Goal: Task Accomplishment & Management: Manage account settings

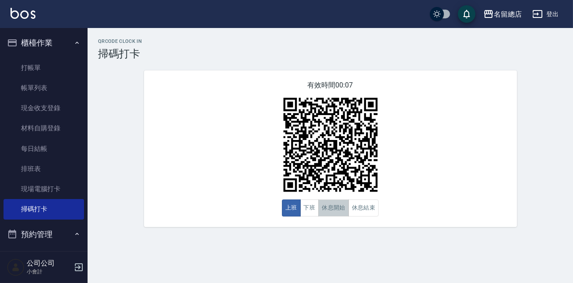
click at [342, 212] on button "休息開始" at bounding box center [333, 208] width 31 height 17
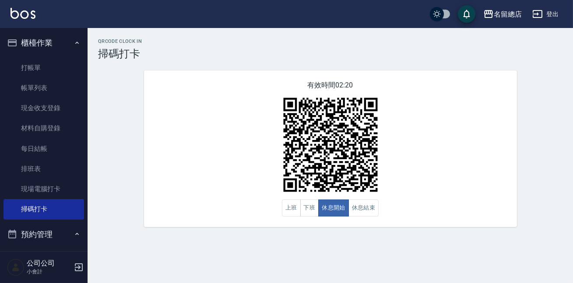
scroll to position [162, 0]
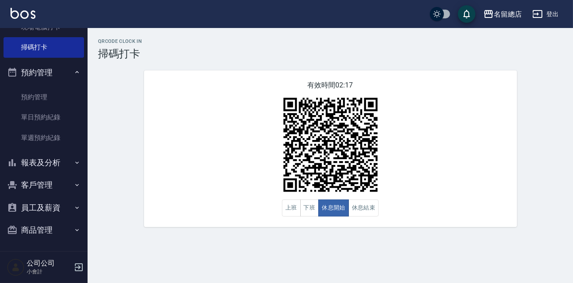
click at [550, 16] on button "登出" at bounding box center [546, 14] width 34 height 16
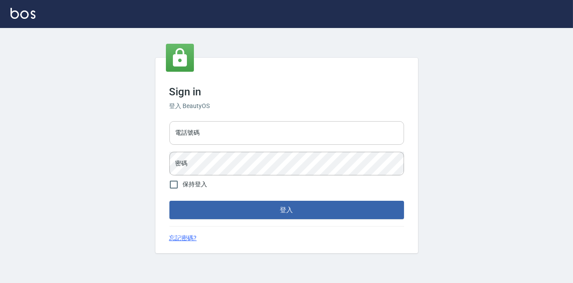
drag, startPoint x: 0, startPoint y: 0, endPoint x: 219, endPoint y: 133, distance: 256.3
click at [219, 133] on input "電話號碼" at bounding box center [286, 133] width 235 height 24
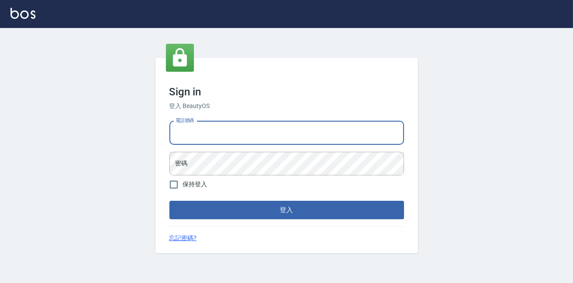
type input "0938245198"
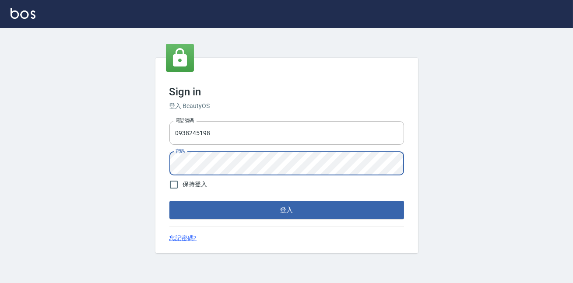
click at [169, 201] on button "登入" at bounding box center [286, 210] width 235 height 18
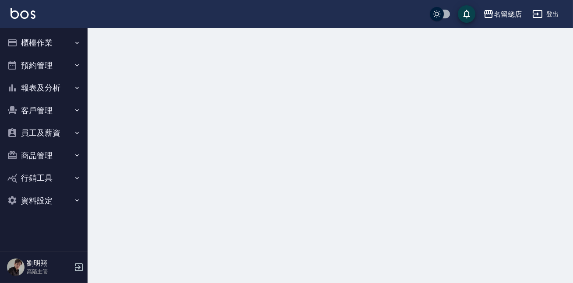
click at [31, 204] on button "資料設定" at bounding box center [44, 201] width 81 height 23
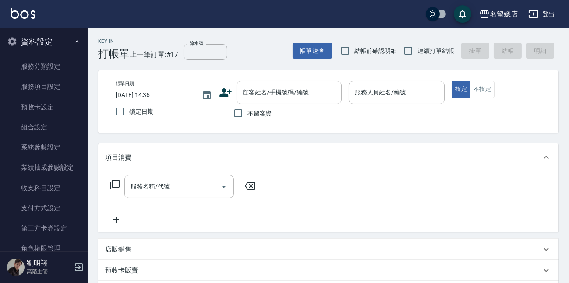
scroll to position [79, 0]
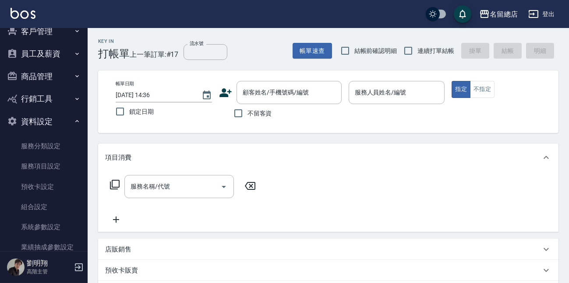
click at [54, 74] on button "商品管理" at bounding box center [44, 76] width 81 height 23
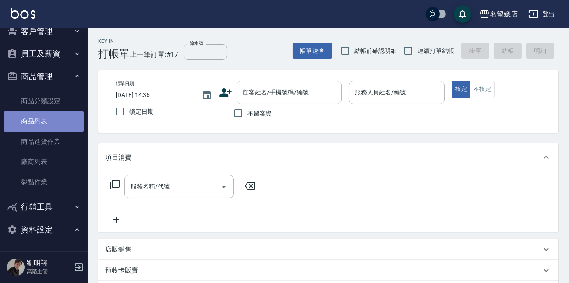
click at [48, 116] on link "商品列表" at bounding box center [44, 121] width 81 height 20
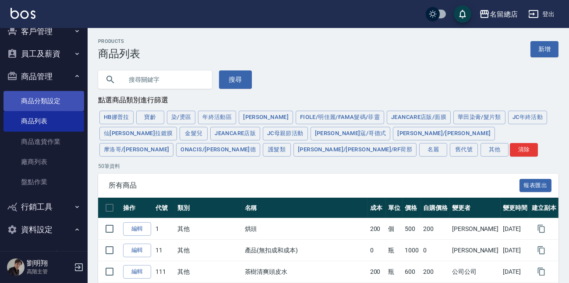
click at [56, 99] on link "商品分類設定" at bounding box center [44, 101] width 81 height 20
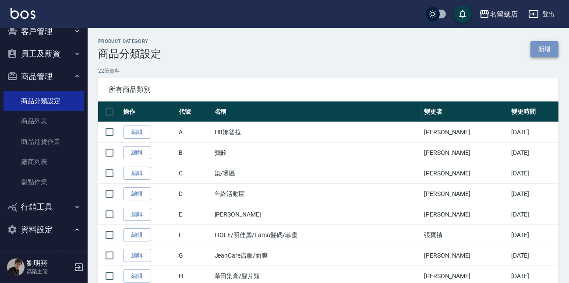
click at [546, 48] on link "新增" at bounding box center [544, 49] width 28 height 16
click at [535, 52] on link "新增" at bounding box center [544, 49] width 28 height 16
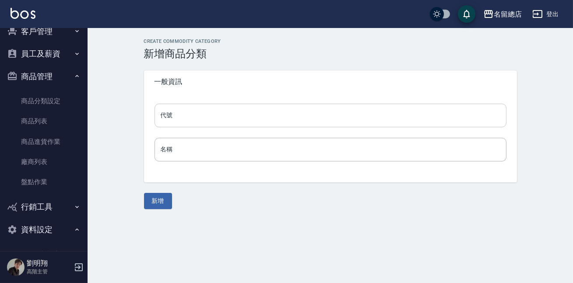
click at [271, 116] on input "代號" at bounding box center [331, 116] width 352 height 24
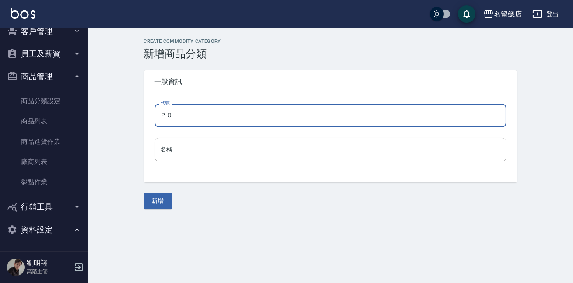
type input "Ｐ"
click at [218, 112] on input "代號" at bounding box center [331, 116] width 352 height 24
type input "Po"
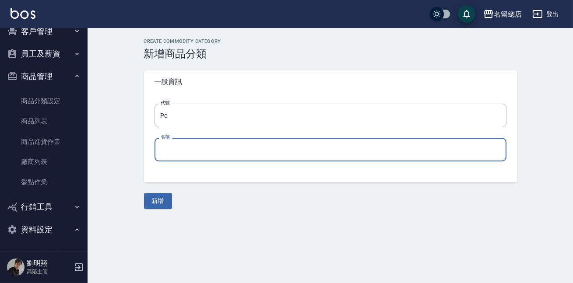
click at [190, 145] on input "名稱" at bounding box center [331, 150] width 352 height 24
type input "1"
type input "伯"
click at [162, 154] on input "藍" at bounding box center [331, 150] width 352 height 24
paste input "POLAN 珀"
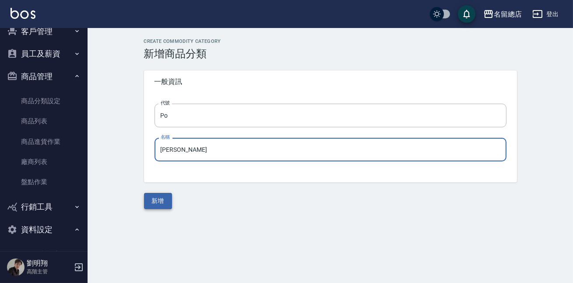
type input "[PERSON_NAME]"
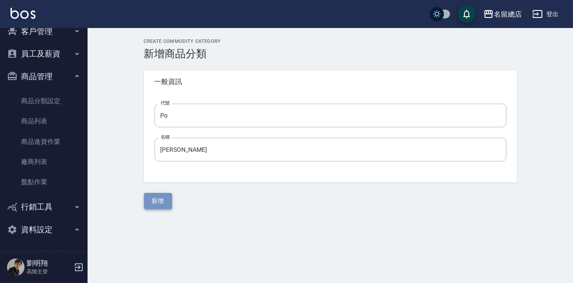
click at [161, 200] on button "新增" at bounding box center [158, 201] width 28 height 16
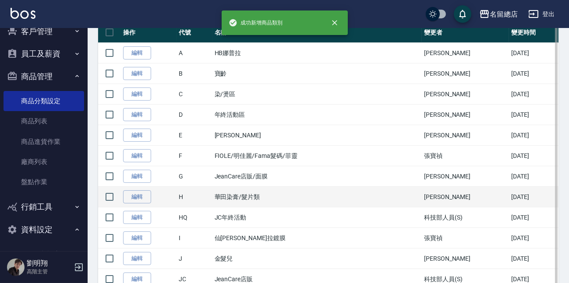
scroll to position [119, 0]
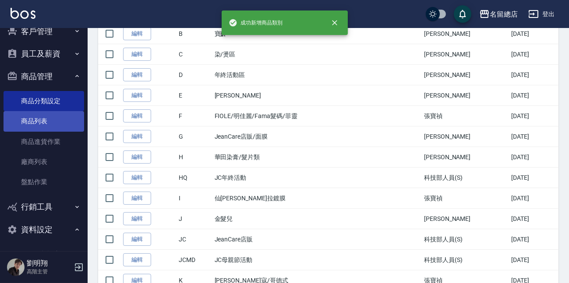
click at [35, 129] on link "商品列表" at bounding box center [44, 121] width 81 height 20
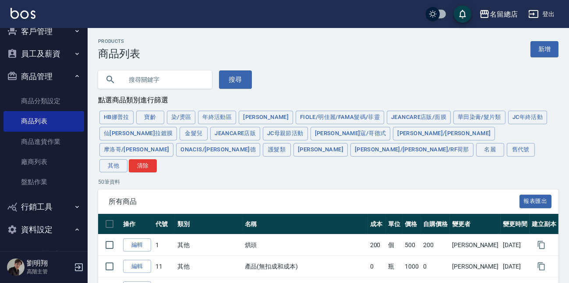
click at [146, 81] on input "text" at bounding box center [164, 80] width 82 height 24
click at [155, 82] on input "text" at bounding box center [164, 80] width 82 height 24
type input "p001"
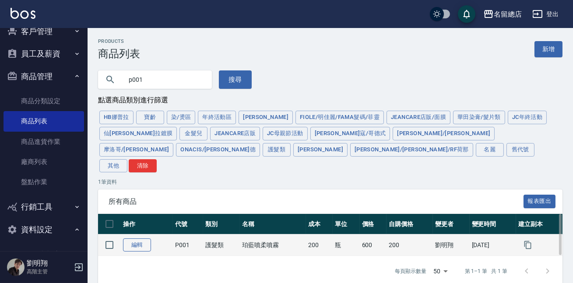
click at [132, 239] on link "編輯" at bounding box center [137, 246] width 28 height 14
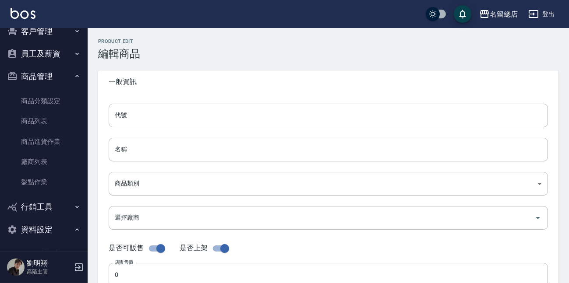
type input "P001"
type input "珀藍噴柔噴霧"
type input "f6d6a265-59b6-45f5-a2cb-ef77206c01c5"
type input "600"
type input "200"
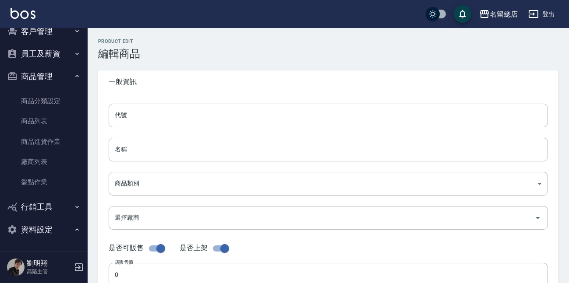
type input "200"
type input "瓶"
type input "UNSET"
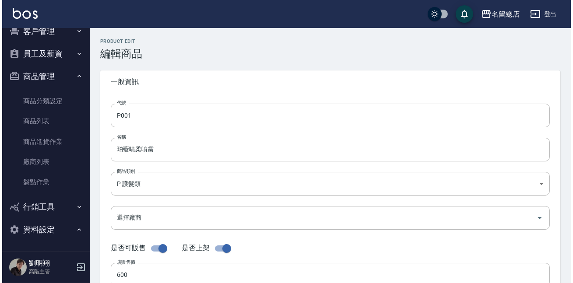
scroll to position [39, 0]
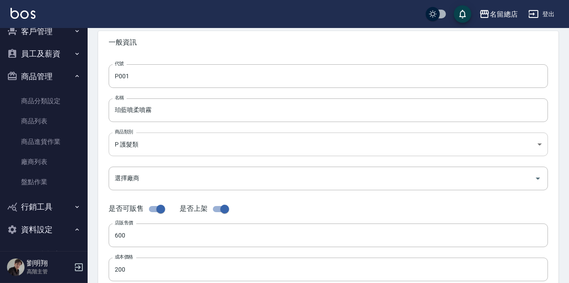
click at [173, 145] on body "名留總店 登出 櫃檯作業 打帳單 帳單列表 掛單列表 座位開單 營業儀表板 現金收支登錄 高階收支登錄 材料自購登錄 每日結帳 排班表 現場電腦打卡 掃碼打卡…" at bounding box center [284, 263] width 569 height 604
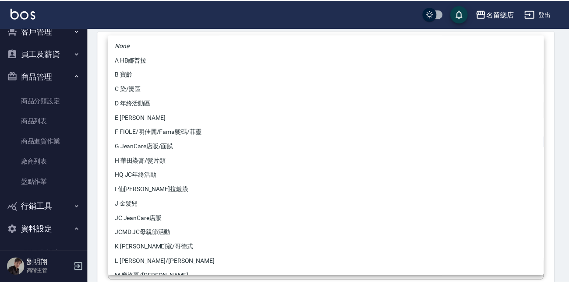
scroll to position [112, 0]
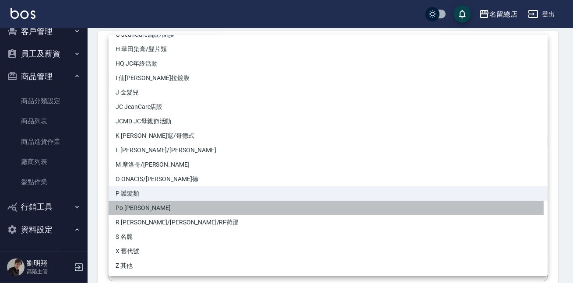
click at [150, 208] on li "Po [PERSON_NAME]" at bounding box center [328, 208] width 439 height 14
type input "bea240a2-6ace-4659-b7e2-a86dc5655b6d"
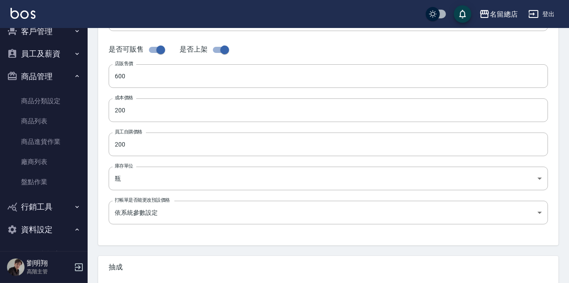
scroll to position [320, 0]
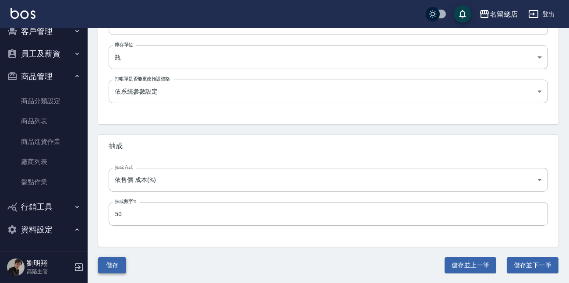
click at [107, 262] on button "儲存" at bounding box center [112, 265] width 28 height 16
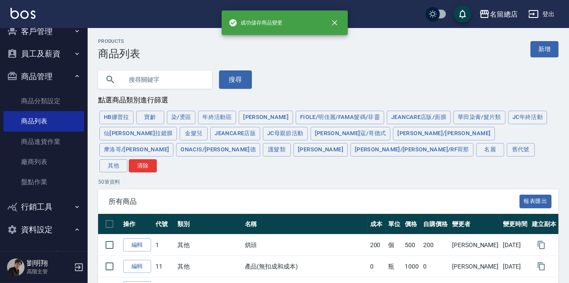
click at [162, 79] on input "text" at bounding box center [164, 80] width 82 height 24
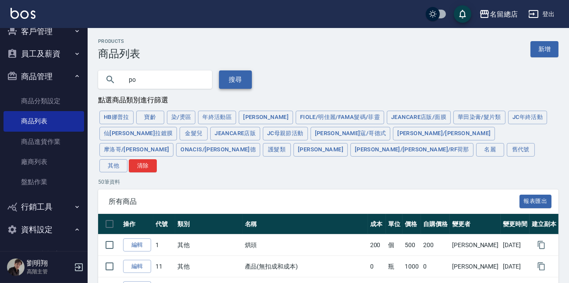
click at [243, 83] on button "搜尋" at bounding box center [235, 79] width 33 height 18
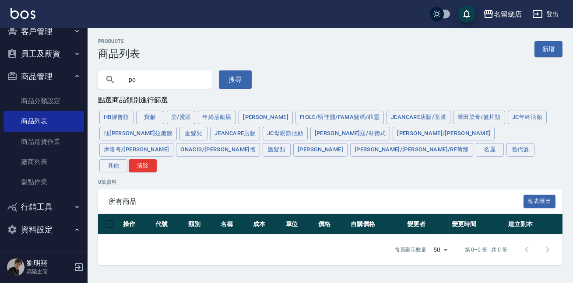
click at [154, 90] on input "po" at bounding box center [164, 80] width 82 height 24
type input "p00"
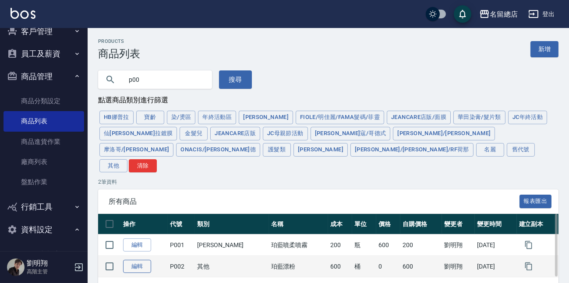
click at [139, 260] on link "編輯" at bounding box center [137, 267] width 28 height 14
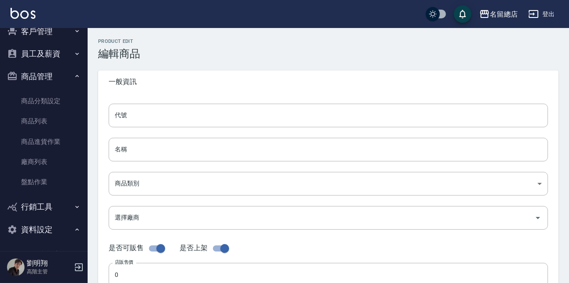
type input "P002"
type input "珀藍漂粉"
type input "b075eb9c-4000-42cd-967b-09b745fc0326"
type input "M12 珀藍"
checkbox input "false"
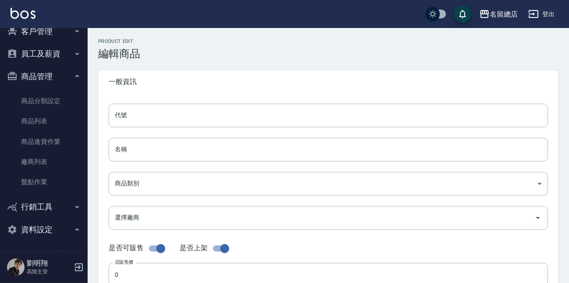
type input "600"
type input "桶"
type input "UNSET"
click at [197, 189] on body "名留總店 登出 櫃檯作業 打帳單 帳單列表 掛單列表 座位開單 營業儀表板 現金收支登錄 高階收支登錄 材料自購登錄 每日結帳 排班表 現場電腦打卡 掃碼打卡…" at bounding box center [284, 223] width 569 height 447
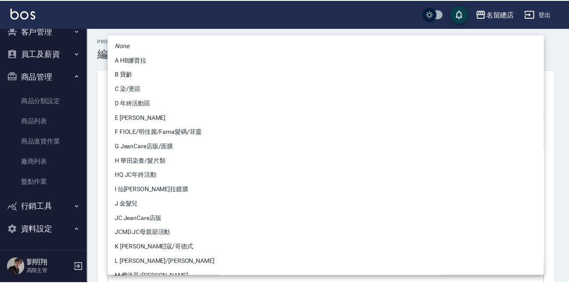
scroll to position [112, 0]
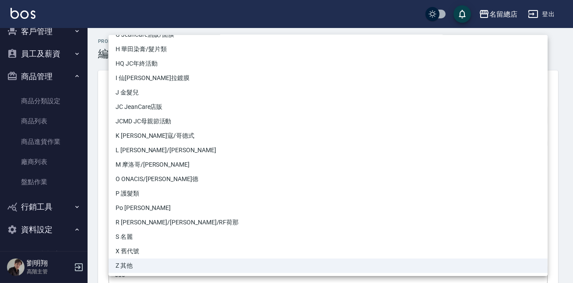
click at [176, 209] on li "Po [PERSON_NAME]" at bounding box center [328, 208] width 439 height 14
type input "bea240a2-6ace-4659-b7e2-a86dc5655b6d"
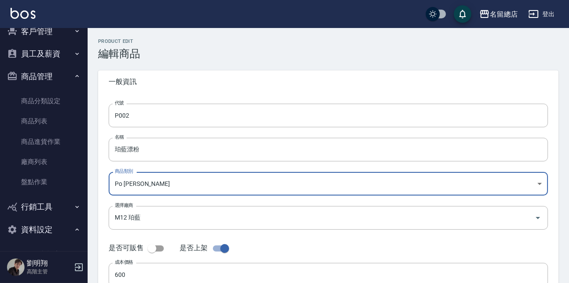
scroll to position [163, 0]
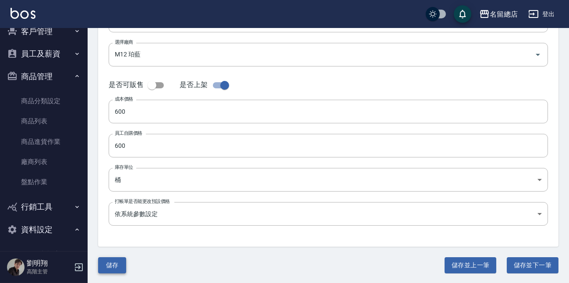
click at [116, 264] on button "儲存" at bounding box center [112, 265] width 28 height 16
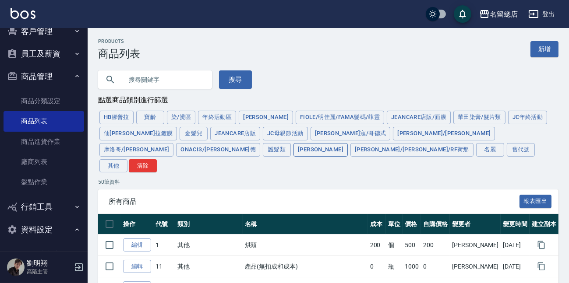
click at [348, 143] on button "[PERSON_NAME]" at bounding box center [320, 150] width 54 height 14
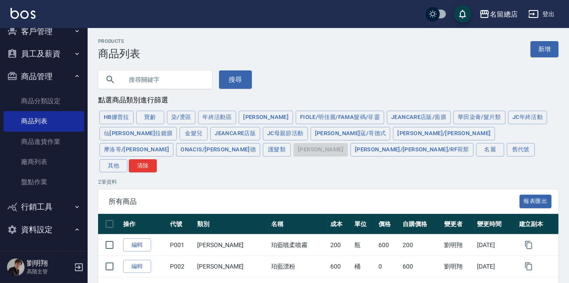
click at [131, 79] on input "text" at bounding box center [164, 80] width 82 height 24
type input "鍍膜"
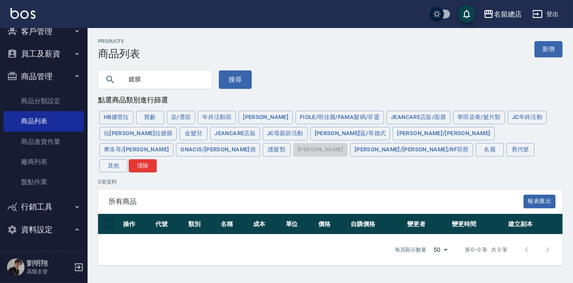
click at [156, 70] on input "鍍膜" at bounding box center [164, 80] width 82 height 24
drag, startPoint x: 151, startPoint y: 80, endPoint x: 36, endPoint y: 84, distance: 115.2
click at [36, 84] on div "名留總店 登出 櫃檯作業 打帳單 帳單列表 掛單列表 座位開單 營業儀表板 現金收支登錄 高階收支登錄 材料自購登錄 每日結帳 排班表 現場電腦打卡 掃碼打卡…" at bounding box center [286, 141] width 573 height 283
click at [177, 127] on button "仙[PERSON_NAME]拉鍍膜" at bounding box center [137, 134] width 77 height 14
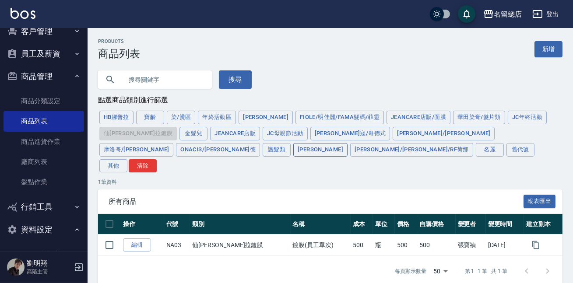
click at [348, 143] on button "[PERSON_NAME]" at bounding box center [320, 150] width 54 height 14
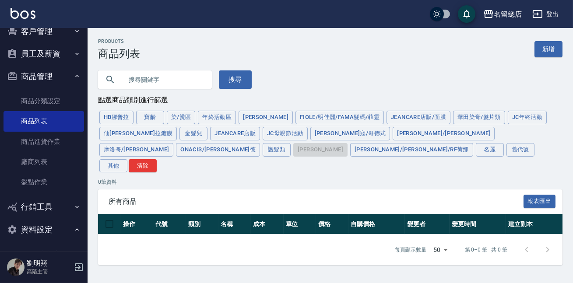
click at [458, 135] on div "HB娜普拉 寶齡 染/燙區 年終活動區 伊黛莉 FIOLE/明佳麗/Fama髮碼/菲靈 JeanCare店販/面膜 華田染膏/髮片類 JC年終活動 仙杜瑞拉鍍…" at bounding box center [330, 141] width 464 height 64
click at [473, 143] on button "[PERSON_NAME]/[PERSON_NAME]/RF荷那" at bounding box center [411, 150] width 123 height 14
click at [348, 143] on button "[PERSON_NAME]" at bounding box center [320, 150] width 54 height 14
click at [54, 116] on link "商品列表" at bounding box center [44, 121] width 81 height 20
click at [157, 159] on button "清除" at bounding box center [143, 166] width 28 height 14
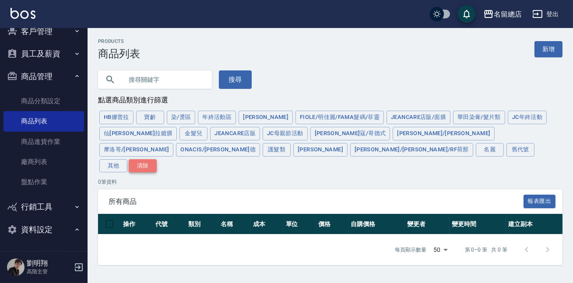
click at [157, 159] on button "清除" at bounding box center [143, 166] width 28 height 14
click at [291, 143] on button "護髮類" at bounding box center [277, 150] width 28 height 14
click at [462, 134] on div "HB娜普拉 寶齡 染/燙區 年終活動區 伊黛莉 FIOLE/明佳麗/Fama髮碼/菲靈 JeanCare店販/面膜 華田染膏/髮片類 JC年終活動 仙杜瑞拉鍍…" at bounding box center [330, 141] width 464 height 64
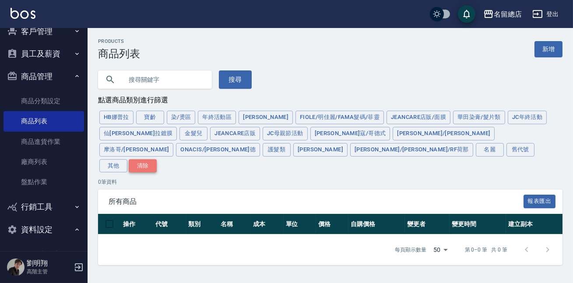
click at [462, 134] on div "HB娜普拉 寶齡 染/燙區 年終活動區 伊黛莉 FIOLE/明佳麗/Fama髮碼/菲靈 JeanCare店販/面膜 華田染膏/髮片類 JC年終活動 仙杜瑞拉鍍…" at bounding box center [330, 141] width 464 height 64
click at [453, 117] on button "華田染膏/髮片類" at bounding box center [479, 118] width 52 height 14
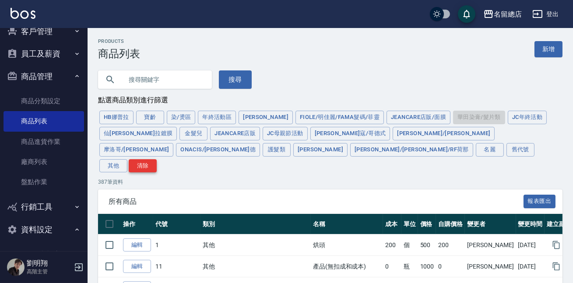
type input "10000000"
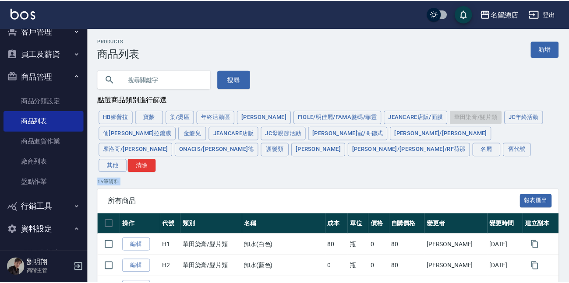
scroll to position [39, 0]
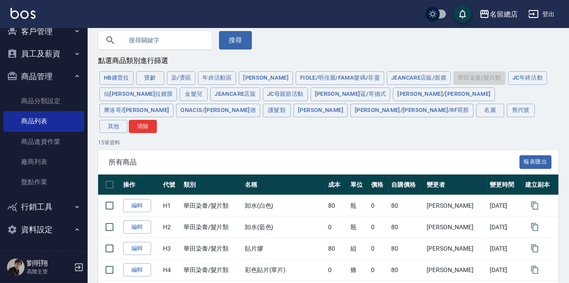
click at [468, 87] on div "HB娜普拉 寶齡 染/燙區 年終活動區 伊黛莉 FIOLE/明佳麗/Fama髮碼/菲靈 JeanCare店販/面膜 華田染膏/髮片類 JC年終活動 仙杜瑞拉鍍…" at bounding box center [328, 102] width 460 height 64
click at [291, 104] on button "護髮類" at bounding box center [277, 111] width 28 height 14
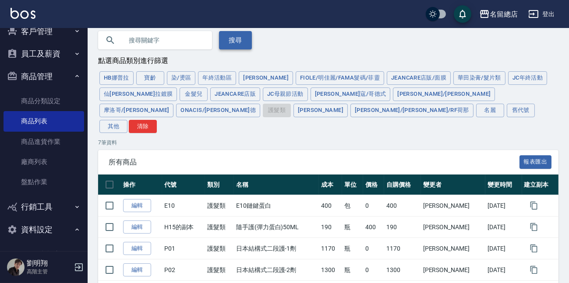
click at [239, 38] on button "搜尋" at bounding box center [235, 40] width 33 height 18
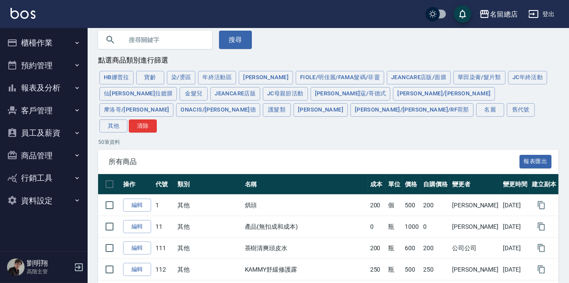
scroll to position [40, 0]
click at [348, 103] on button "[PERSON_NAME]" at bounding box center [320, 110] width 54 height 14
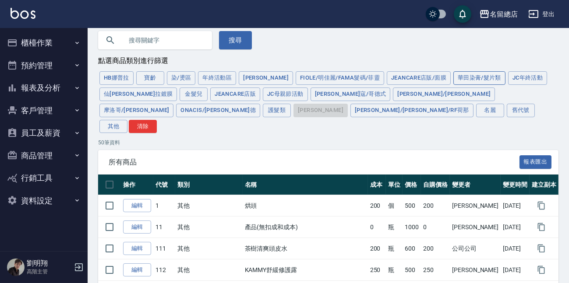
scroll to position [19, 0]
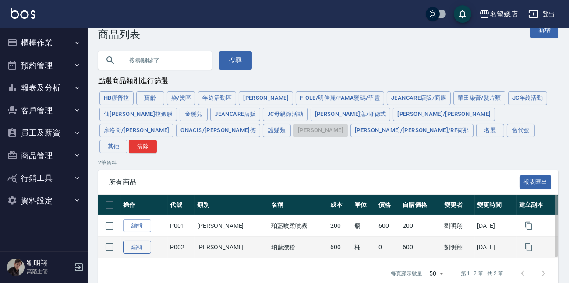
click at [134, 241] on link "編輯" at bounding box center [137, 248] width 28 height 14
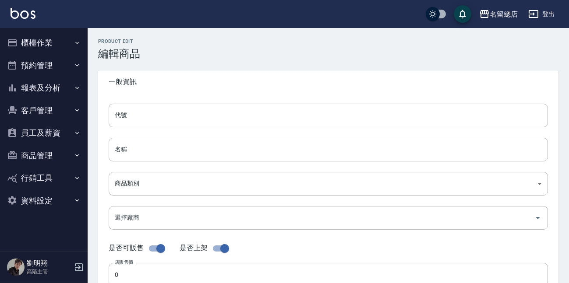
type input "P002"
type input "珀藍漂粉"
type input "bea240a2-6ace-4659-b7e2-a86dc5655b6d"
type input "M12 珀藍"
checkbox input "false"
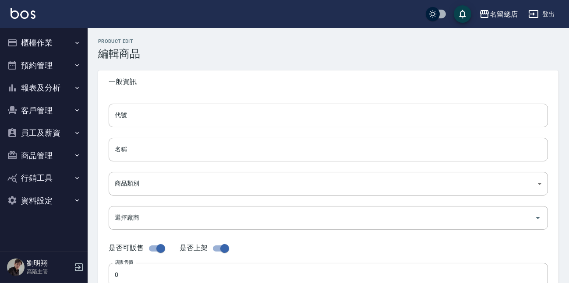
type input "600"
type input "桶"
type input "UNSET"
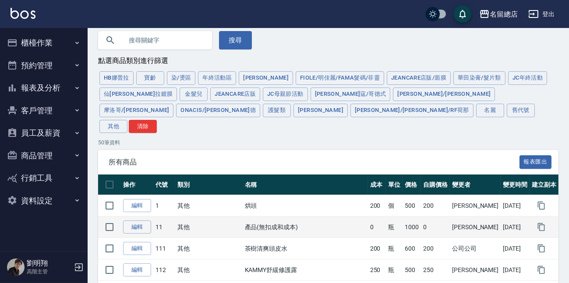
scroll to position [19, 0]
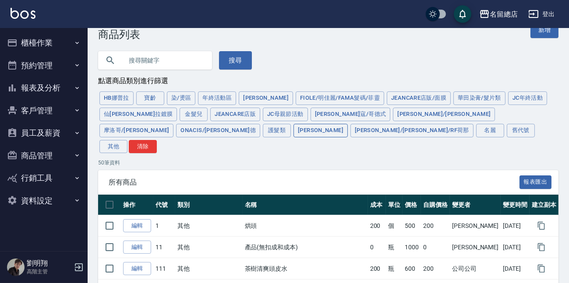
click at [348, 124] on button "[PERSON_NAME]" at bounding box center [320, 131] width 54 height 14
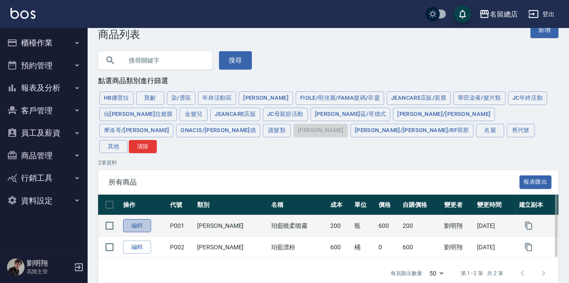
click at [139, 219] on link "編輯" at bounding box center [137, 226] width 28 height 14
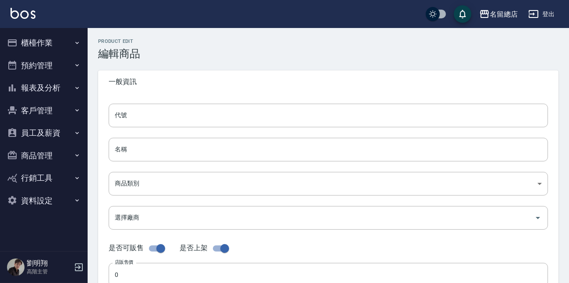
type input "P001"
type input "珀藍噴柔噴霧"
type input "bea240a2-6ace-4659-b7e2-a86dc5655b6d"
type input "600"
type input "200"
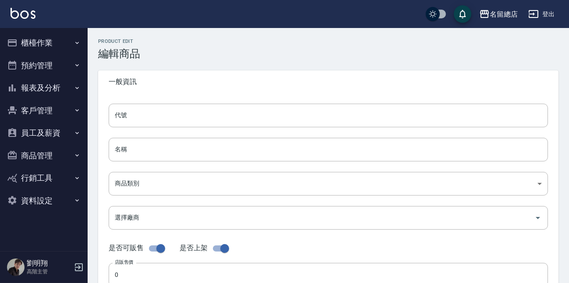
type input "200"
type input "瓶"
type input "UNSET"
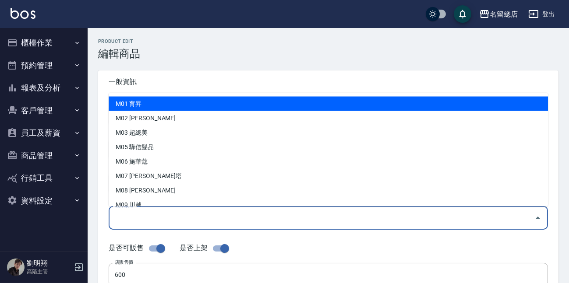
click at [201, 214] on input "選擇廠商" at bounding box center [322, 217] width 418 height 15
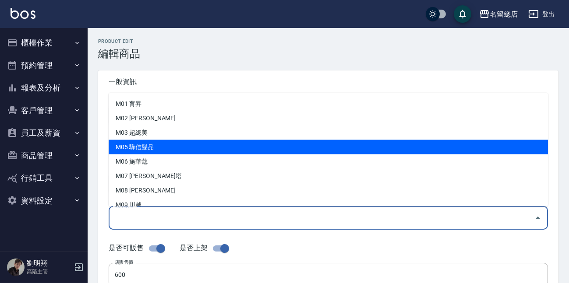
scroll to position [67, 0]
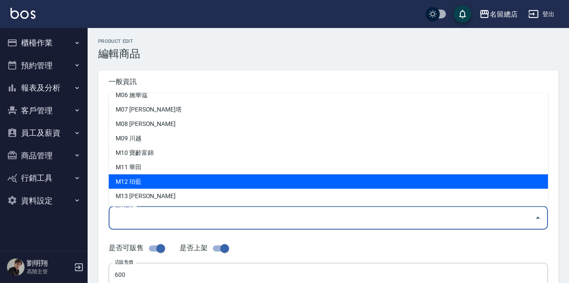
click at [157, 178] on li "M12 珀藍" at bounding box center [328, 182] width 439 height 14
type input "M12 珀藍"
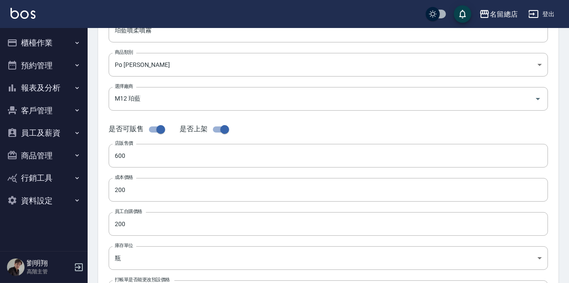
scroll to position [320, 0]
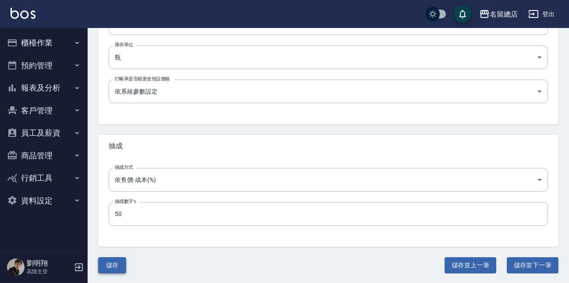
click at [100, 263] on button "儲存" at bounding box center [112, 265] width 28 height 16
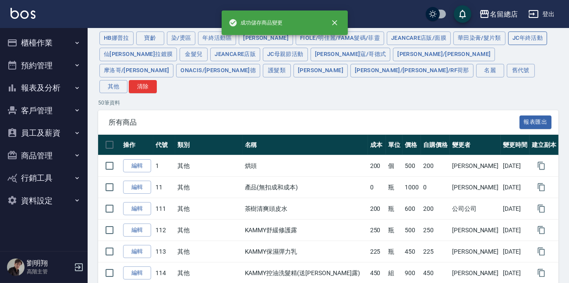
scroll to position [39, 0]
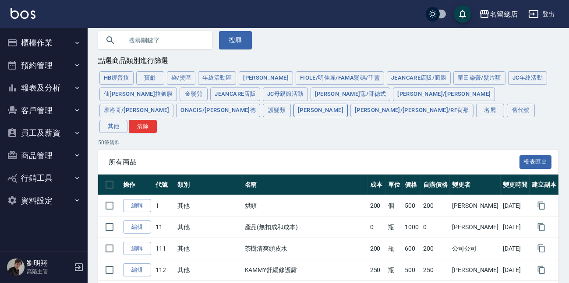
click at [348, 104] on button "[PERSON_NAME]" at bounding box center [320, 111] width 54 height 14
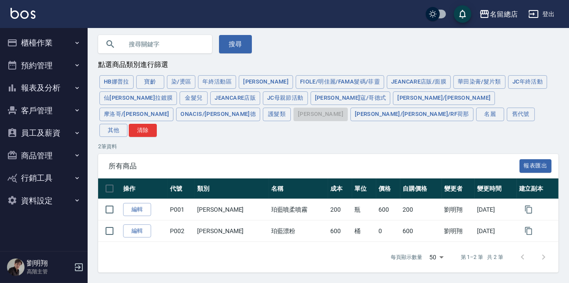
scroll to position [19, 0]
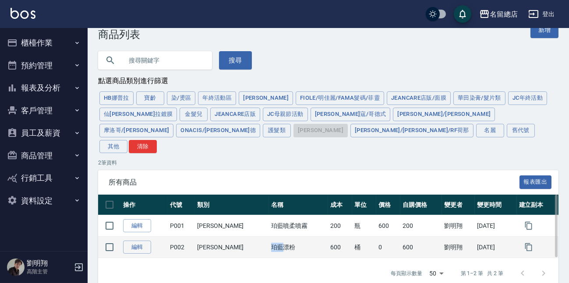
drag, startPoint x: 252, startPoint y: 228, endPoint x: 264, endPoint y: 234, distance: 13.5
click at [269, 237] on td "珀藍漂粉" at bounding box center [299, 247] width 60 height 21
copy td "[PERSON_NAME]"
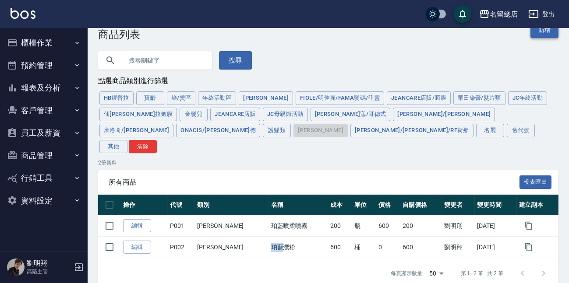
click at [553, 32] on link "新增" at bounding box center [544, 30] width 28 height 16
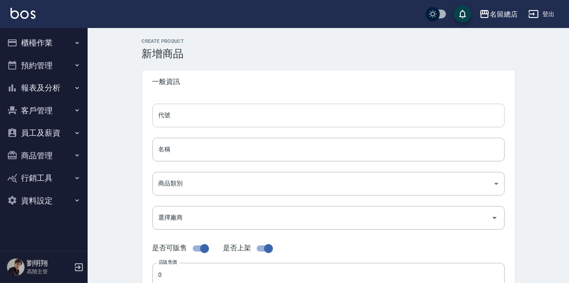
click at [218, 121] on input "代號" at bounding box center [328, 116] width 352 height 24
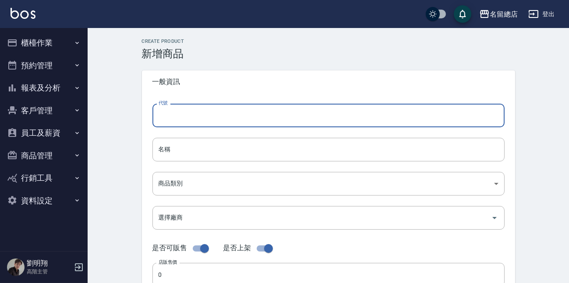
type input "p"
type input "P003"
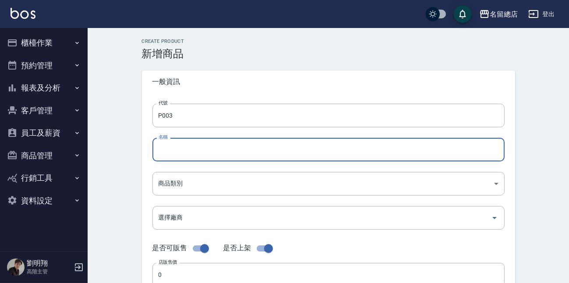
click at [188, 154] on input "名稱" at bounding box center [328, 150] width 352 height 24
paste input "[PERSON_NAME]"
type input "珀藍鍍膜"
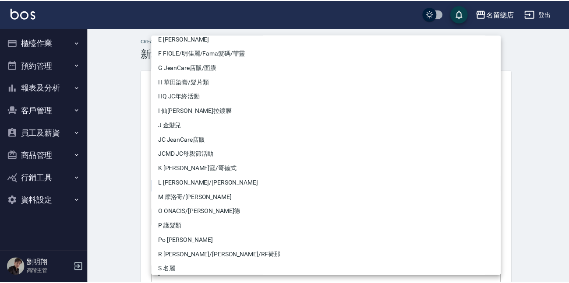
scroll to position [112, 0]
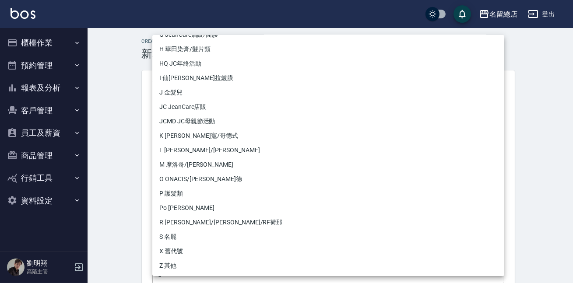
click at [201, 209] on li "Po [PERSON_NAME]" at bounding box center [328, 208] width 352 height 14
type input "bea240a2-6ace-4659-b7e2-a86dc5655b6d"
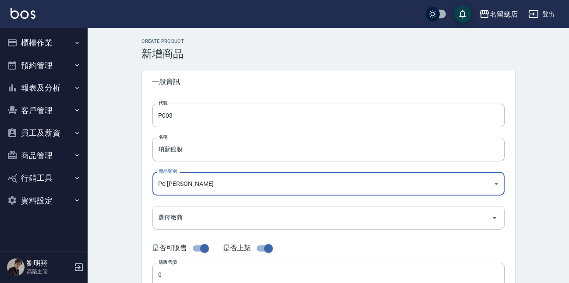
click at [197, 226] on div "選擇廠商" at bounding box center [328, 217] width 352 height 23
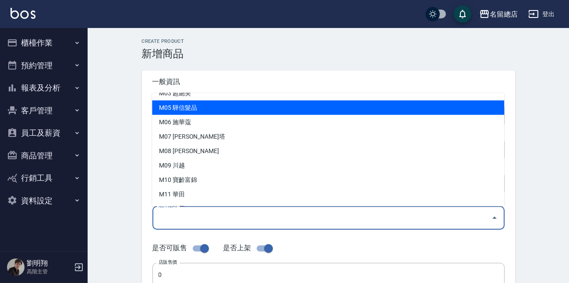
scroll to position [67, 0]
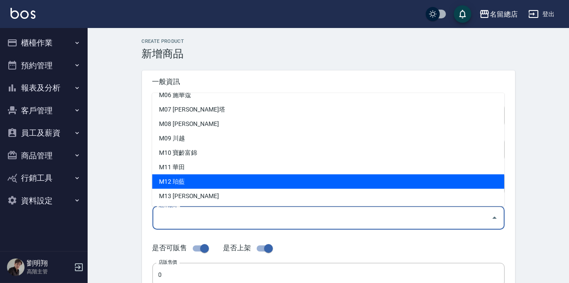
click at [196, 175] on li "M12 珀藍" at bounding box center [328, 182] width 352 height 14
type input "M12 珀藍"
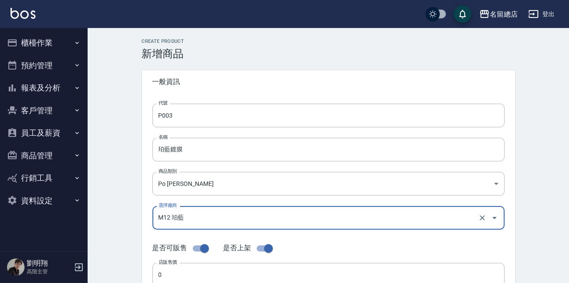
click at [147, 186] on div "代號 P003 代號 名稱 珀藍鍍膜 名稱 商品類別 Po POLAN 珀藍 bea240a2-6ace-4659-b7e2-a86dc5655b6d 商…" at bounding box center [328, 268] width 373 height 351
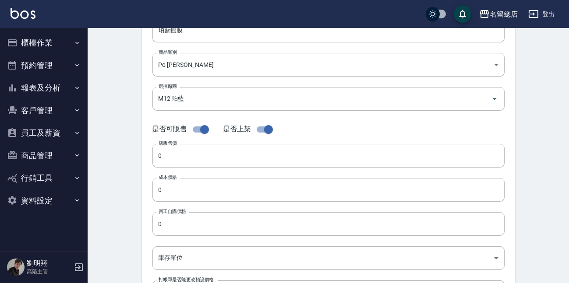
scroll to position [159, 0]
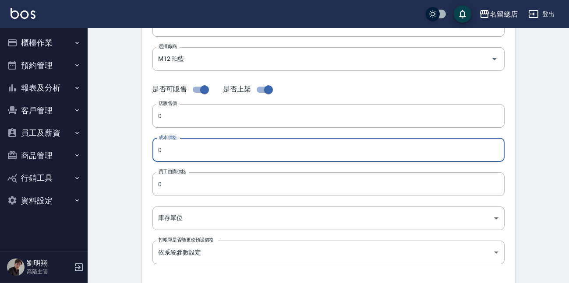
click at [184, 146] on input "0" at bounding box center [328, 150] width 352 height 24
type input "750"
click at [171, 176] on input "0" at bounding box center [328, 184] width 352 height 24
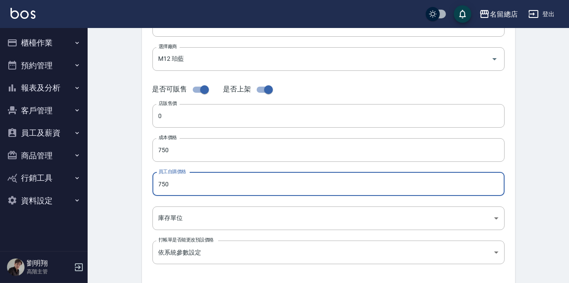
scroll to position [79, 0]
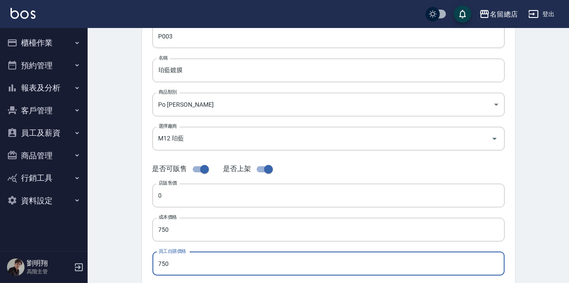
type input "750"
click at [193, 171] on input "checkbox" at bounding box center [204, 169] width 50 height 17
checkbox input "false"
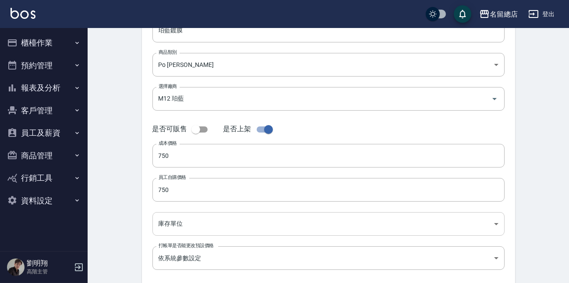
scroll to position [163, 0]
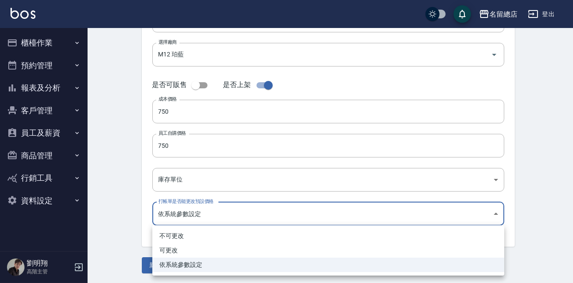
click at [184, 214] on body "名留總店 登出 櫃檯作業 打帳單 帳單列表 掛單列表 座位開單 營業儀表板 現金收支登錄 高階收支登錄 材料自購登錄 每日結帳 排班表 現場電腦打卡 掃碼打卡…" at bounding box center [286, 60] width 573 height 447
click at [183, 236] on li "不可更改" at bounding box center [328, 236] width 352 height 14
type input "TRUE"
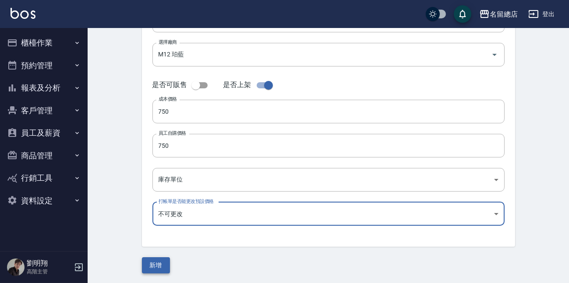
click at [157, 259] on button "新增" at bounding box center [156, 265] width 28 height 16
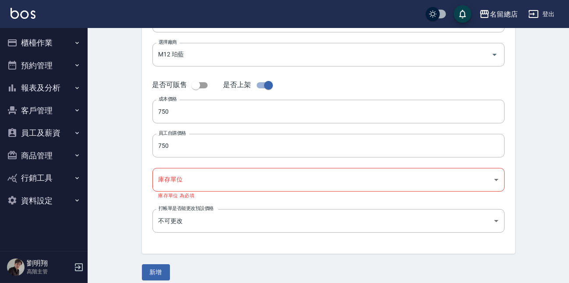
click at [171, 184] on body "名留總店 登出 櫃檯作業 打帳單 帳單列表 掛單列表 座位開單 營業儀表板 現金收支登錄 高階收支登錄 材料自購登錄 每日結帳 排班表 現場電腦打卡 掃碼打卡…" at bounding box center [284, 64] width 569 height 454
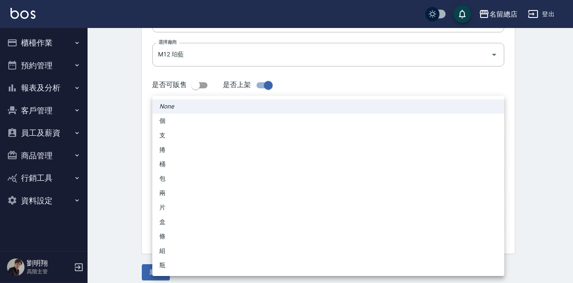
click at [172, 221] on li "盒" at bounding box center [328, 222] width 352 height 14
type input "盒"
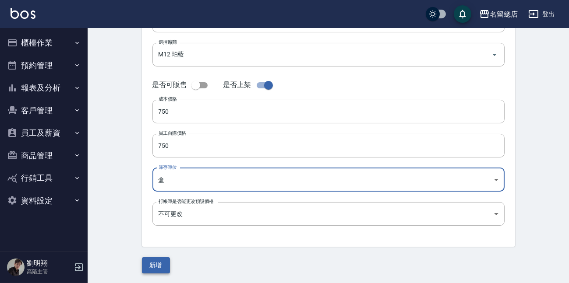
click at [158, 265] on button "新增" at bounding box center [156, 265] width 28 height 16
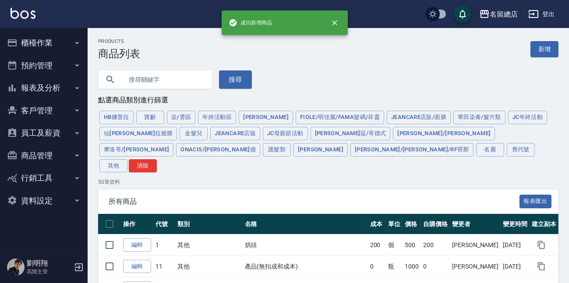
scroll to position [79, 0]
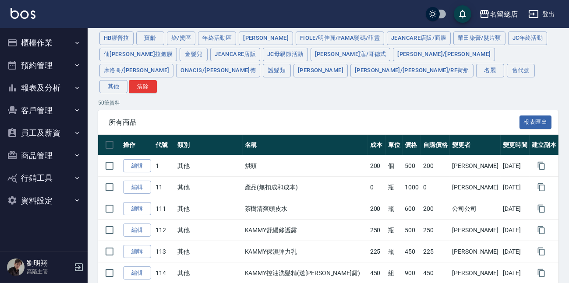
click at [348, 64] on button "[PERSON_NAME]" at bounding box center [320, 71] width 54 height 14
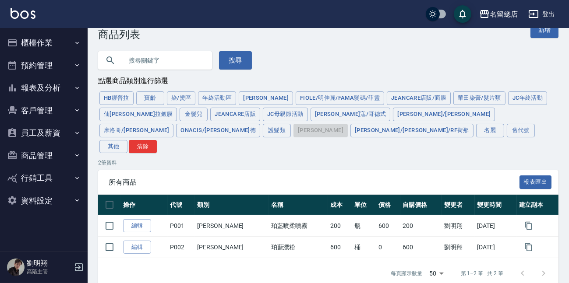
scroll to position [41, 0]
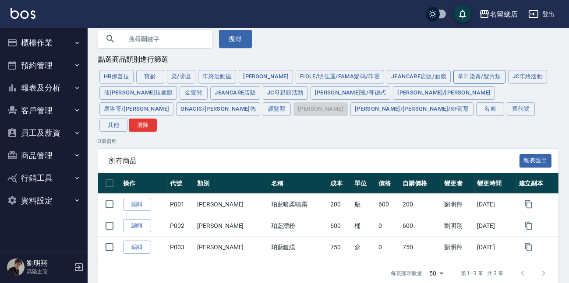
click at [453, 78] on button "華田染膏/髮片類" at bounding box center [479, 77] width 52 height 14
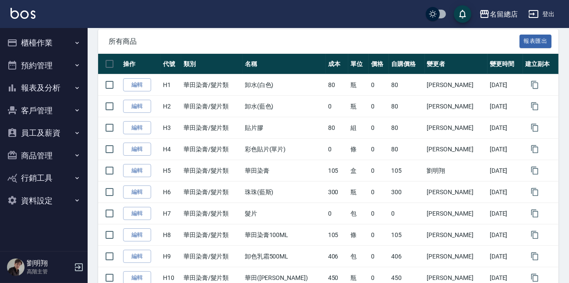
scroll to position [0, 0]
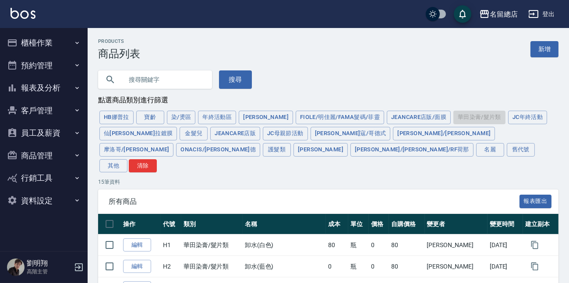
click at [148, 74] on input "text" at bounding box center [164, 80] width 82 height 24
type input "慕斯"
click at [239, 80] on button "搜尋" at bounding box center [235, 79] width 33 height 18
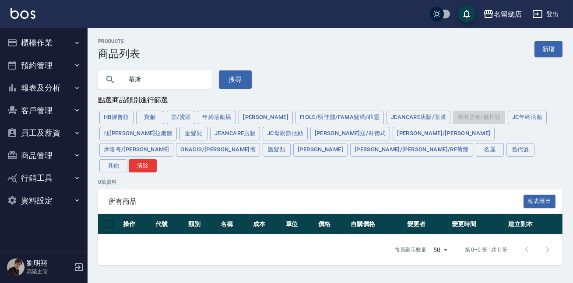
click at [173, 75] on input "慕斯" at bounding box center [164, 80] width 82 height 24
click at [157, 159] on button "清除" at bounding box center [143, 166] width 28 height 14
click at [227, 78] on button "搜尋" at bounding box center [235, 79] width 33 height 18
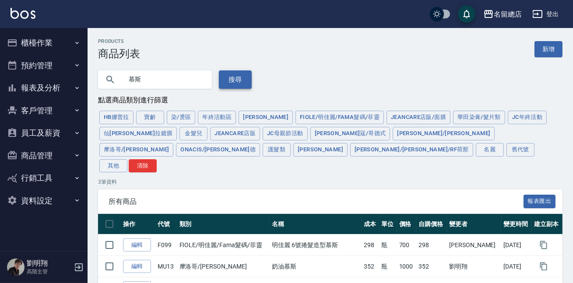
type input "10000000"
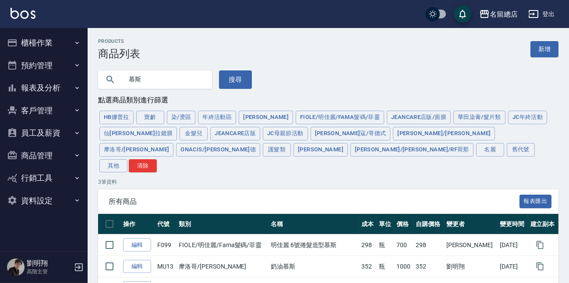
scroll to position [41, 0]
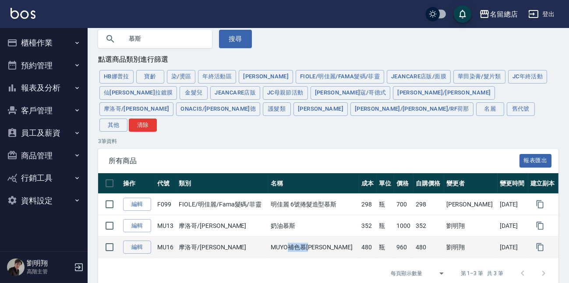
drag, startPoint x: 329, startPoint y: 232, endPoint x: 302, endPoint y: 232, distance: 26.7
click at [302, 237] on td "MUYO補色慕[PERSON_NAME]" at bounding box center [313, 247] width 91 height 21
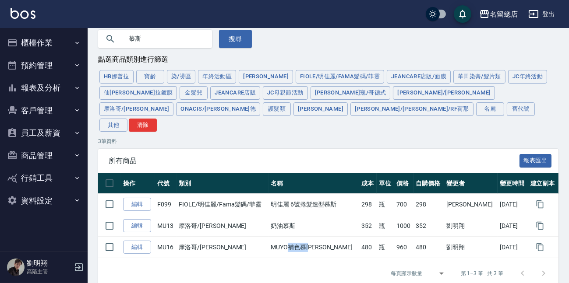
copy td "補色慕[PERSON_NAME]"
click at [453, 77] on button "華田染膏/髮片類" at bounding box center [479, 77] width 52 height 14
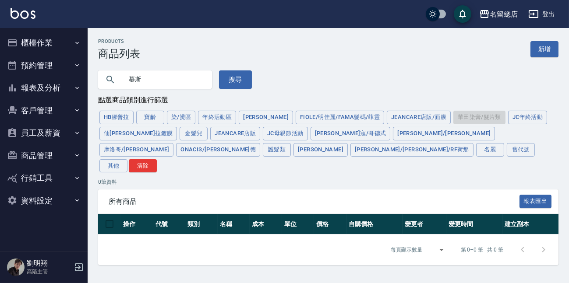
scroll to position [0, 0]
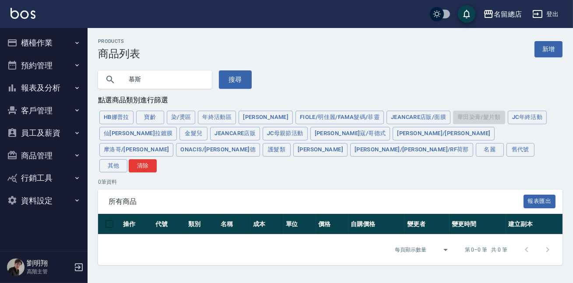
drag, startPoint x: 167, startPoint y: 80, endPoint x: 90, endPoint y: 83, distance: 77.1
click at [90, 83] on div "慕斯 搜尋" at bounding box center [170, 74] width 164 height 29
click at [231, 88] on button "搜尋" at bounding box center [235, 79] width 33 height 18
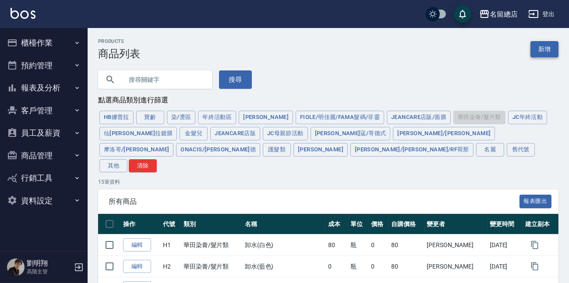
click at [540, 51] on link "新增" at bounding box center [544, 49] width 28 height 16
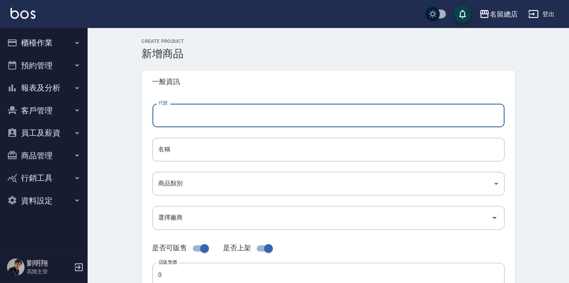
click at [202, 111] on input "代號" at bounding box center [328, 116] width 352 height 24
type input "H16"
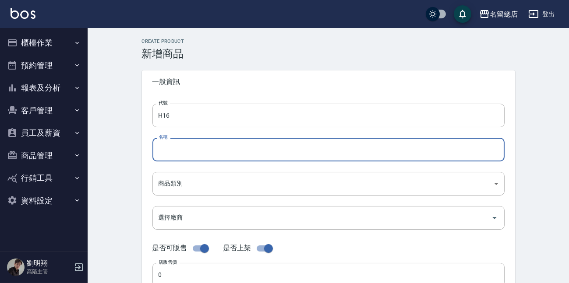
click at [191, 147] on input "名稱" at bounding box center [328, 150] width 352 height 24
paste input "補色慕[PERSON_NAME]"
click at [158, 148] on input "補色慕[PERSON_NAME]" at bounding box center [328, 150] width 352 height 24
type input "華田補色慕[PERSON_NAME]"
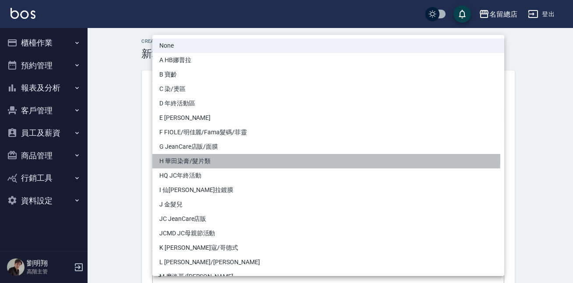
click at [205, 160] on li "H 華田染膏/髮片類" at bounding box center [328, 161] width 352 height 14
type input "41061252-1b8c-4f00-b728-bdeeb4ad217a"
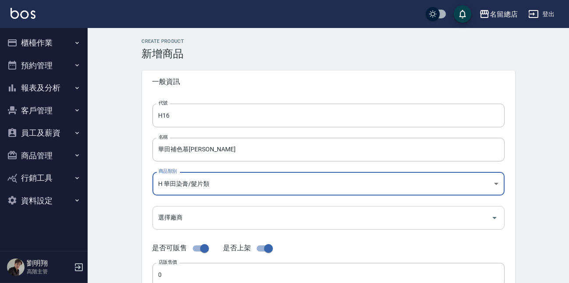
click at [189, 208] on div "選擇廠商" at bounding box center [328, 217] width 352 height 23
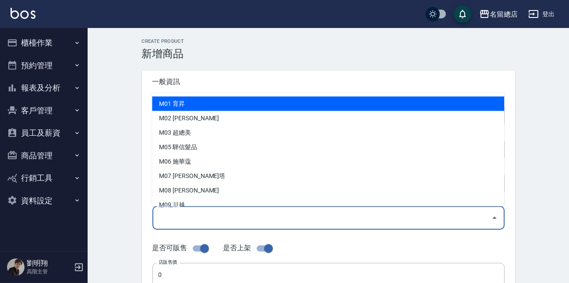
click at [186, 214] on input "選擇廠商" at bounding box center [321, 217] width 331 height 15
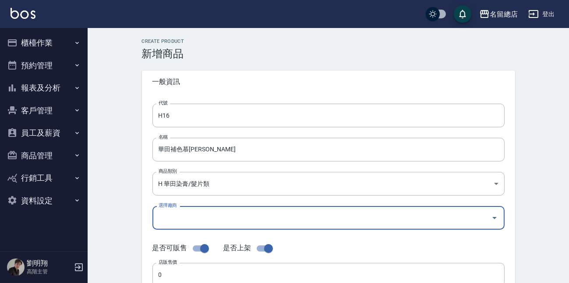
click at [186, 214] on input "選擇廠商" at bounding box center [321, 217] width 331 height 15
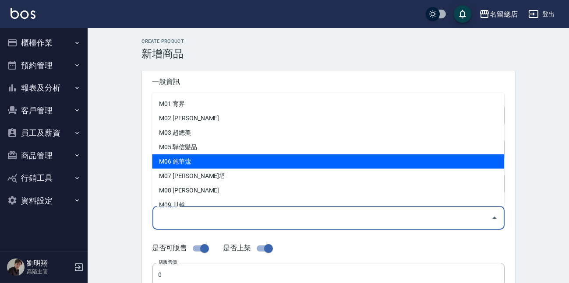
scroll to position [67, 0]
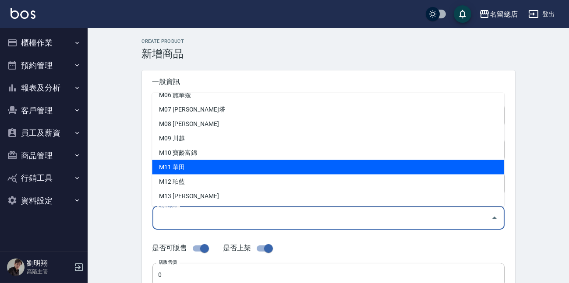
click at [196, 169] on li "M11 華田" at bounding box center [328, 167] width 352 height 14
type input "M11 華田"
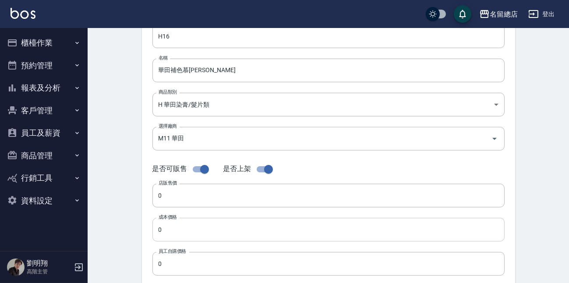
scroll to position [119, 0]
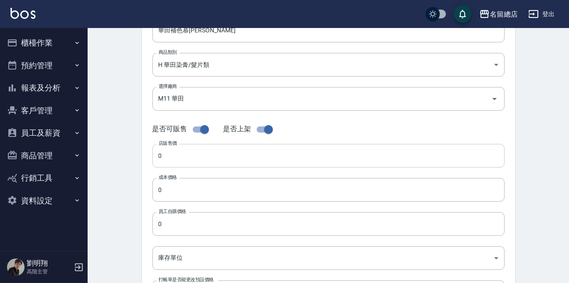
click at [204, 157] on input "0" at bounding box center [328, 156] width 352 height 24
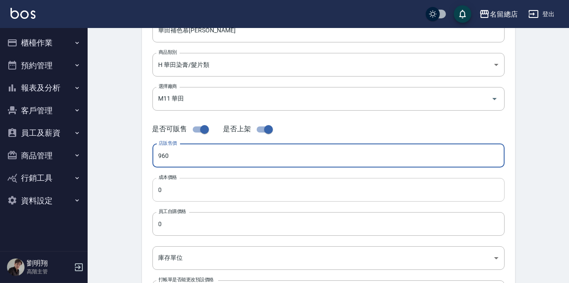
type input "960"
click at [192, 195] on input "0" at bounding box center [328, 190] width 352 height 24
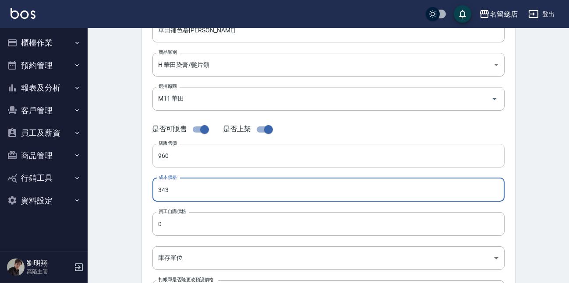
type input "343"
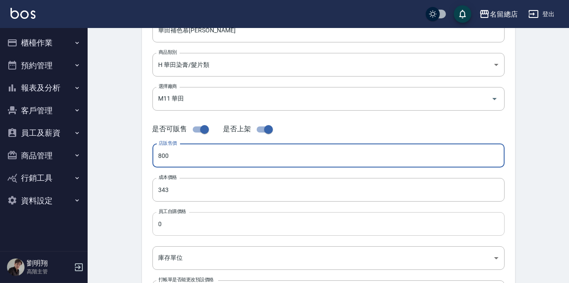
type input "800"
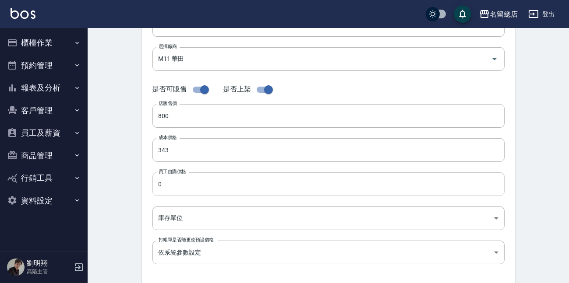
click at [181, 188] on input "0" at bounding box center [328, 184] width 352 height 24
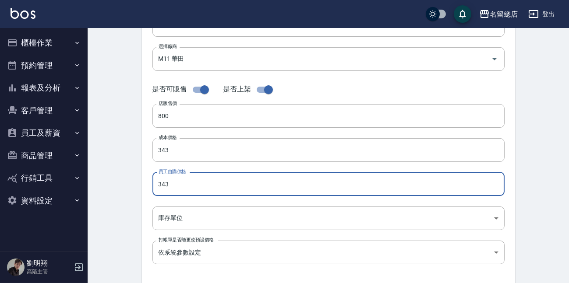
scroll to position [239, 0]
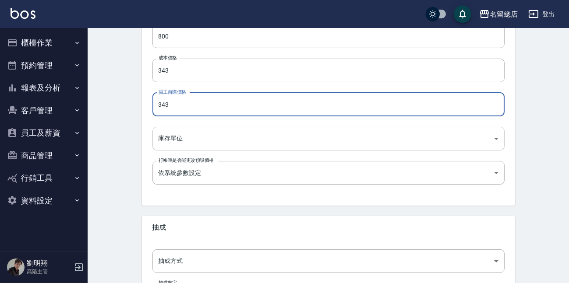
type input "343"
click at [230, 144] on body "名留總店 登出 櫃檯作業 打帳單 帳單列表 掛單列表 座位開單 營業儀表板 現金收支登錄 高階收支登錄 材料自購登錄 每日結帳 排班表 現場電腦打卡 掃碼打卡…" at bounding box center [284, 63] width 569 height 604
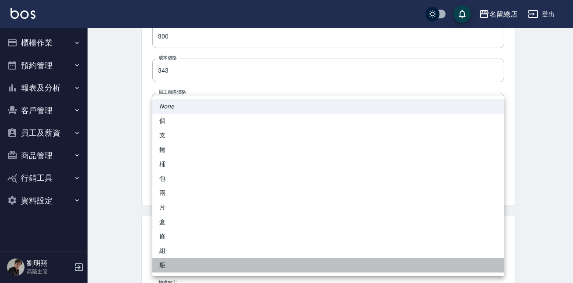
click at [171, 261] on li "瓶" at bounding box center [328, 265] width 352 height 14
type input "瓶"
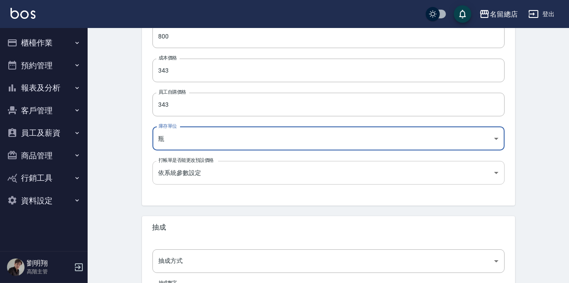
click at [210, 171] on body "名留總店 登出 櫃檯作業 打帳單 帳單列表 掛單列表 座位開單 營業儀表板 現金收支登錄 高階收支登錄 材料自購登錄 每日結帳 排班表 現場電腦打卡 掃碼打卡…" at bounding box center [284, 63] width 569 height 604
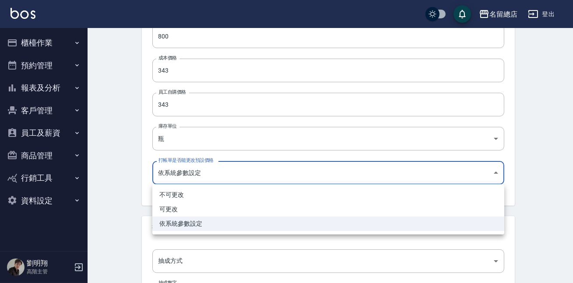
click at [210, 171] on div at bounding box center [286, 141] width 573 height 283
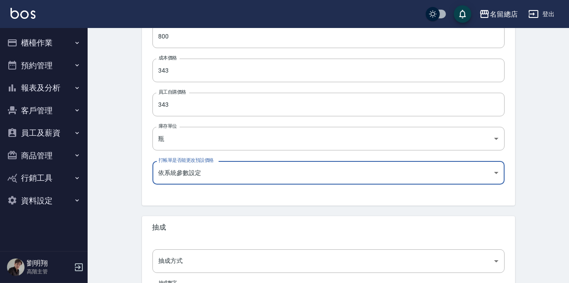
click at [204, 229] on span "抽成" at bounding box center [328, 227] width 352 height 9
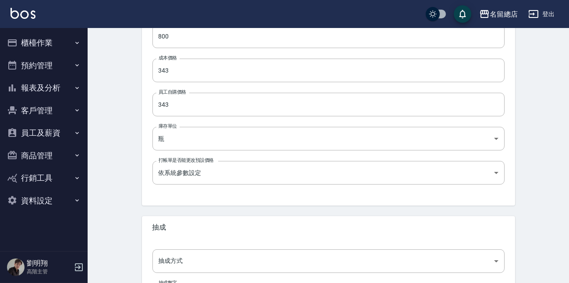
scroll to position [318, 0]
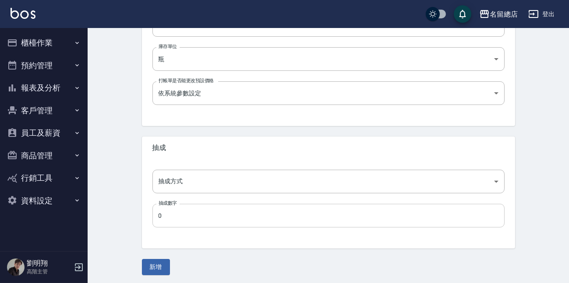
click at [195, 223] on input "0" at bounding box center [328, 216] width 352 height 24
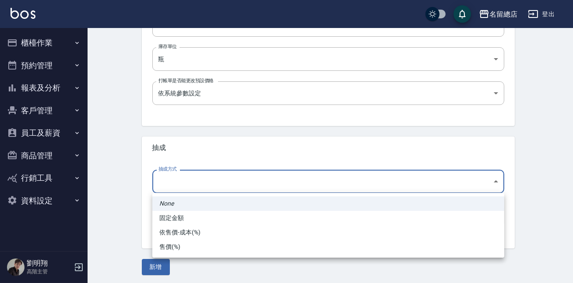
click at [223, 234] on li "依售價-成本(%)" at bounding box center [328, 232] width 352 height 14
type input "byCost"
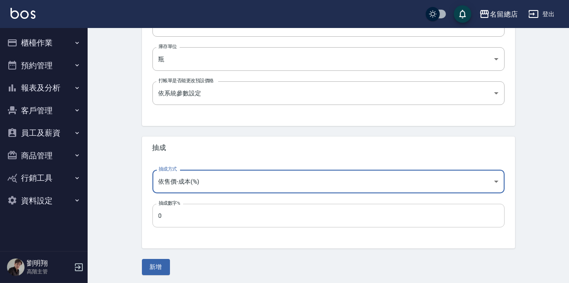
click at [216, 214] on input "0" at bounding box center [328, 216] width 352 height 24
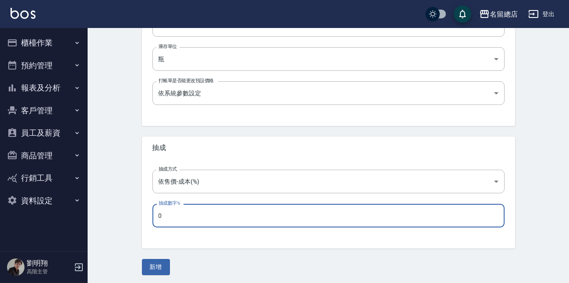
drag, startPoint x: 216, startPoint y: 214, endPoint x: 130, endPoint y: 233, distance: 87.5
type input "50"
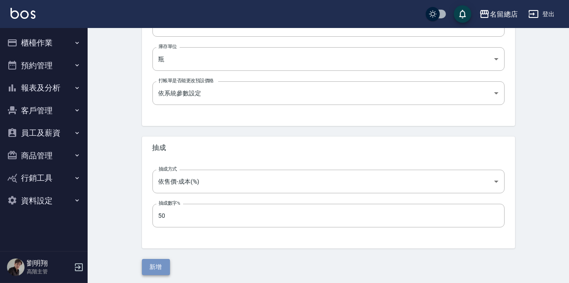
click at [158, 268] on button "新增" at bounding box center [156, 267] width 28 height 16
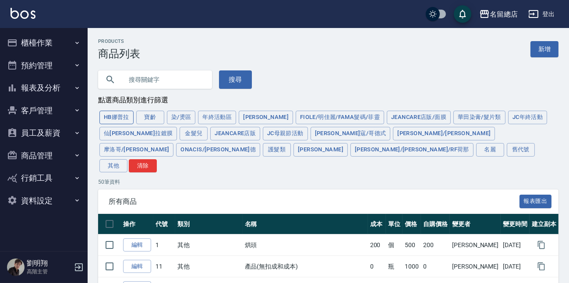
click at [127, 119] on button "HB娜普拉" at bounding box center [116, 118] width 34 height 14
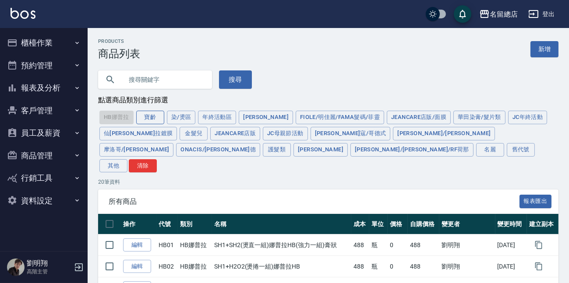
click at [156, 115] on button "寶齡" at bounding box center [150, 118] width 28 height 14
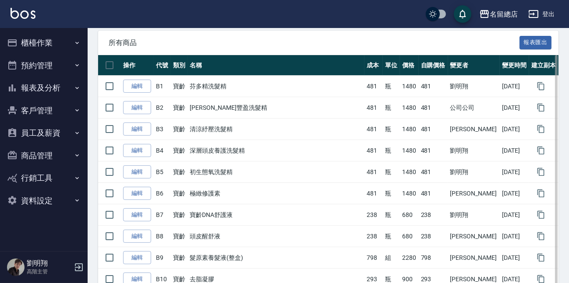
scroll to position [199, 0]
